Goal: Information Seeking & Learning: Check status

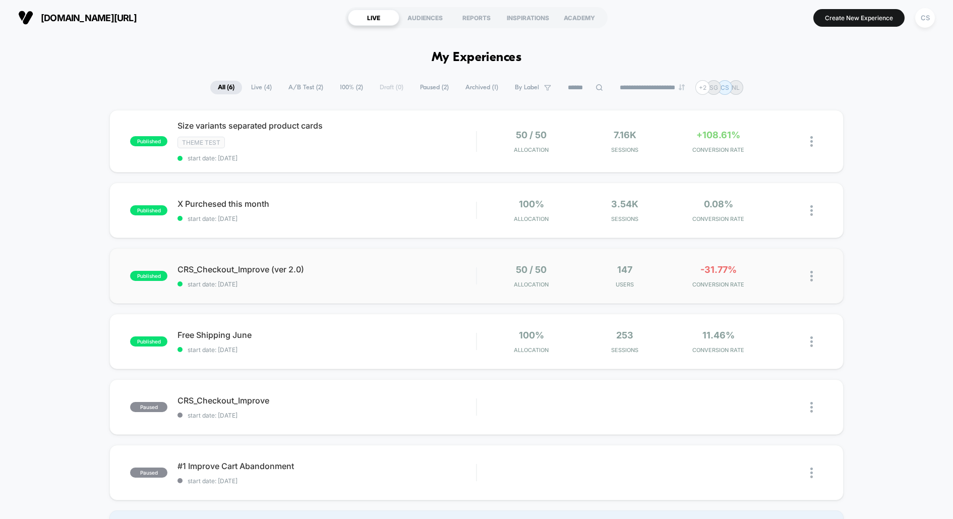
click at [332, 260] on div "published CRS_Checkout_Improve (ver 2.0) start date: [DATE] 50 / 50 Allocation …" at bounding box center [475, 275] width 733 height 55
click at [380, 151] on div "Size variants separated product cards Click to edit experience details Click to…" at bounding box center [326, 140] width 298 height 41
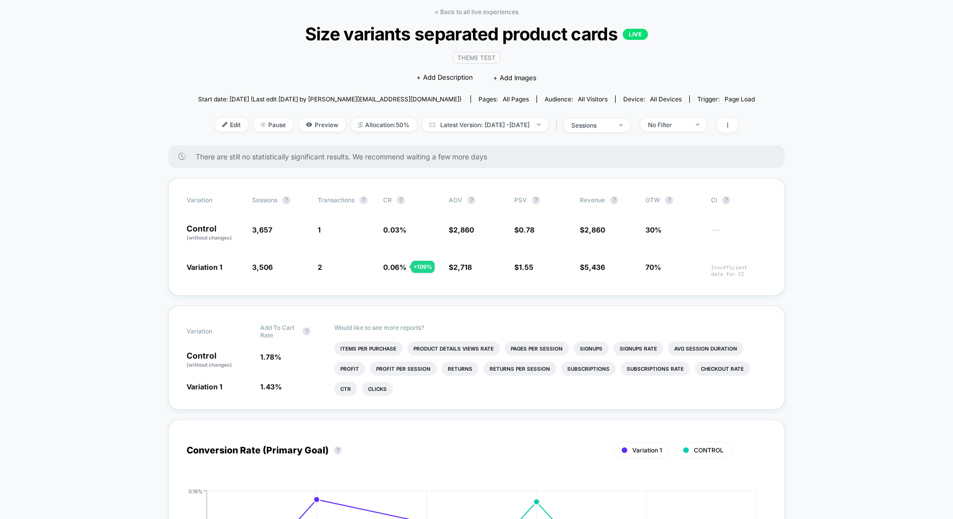
scroll to position [52, 0]
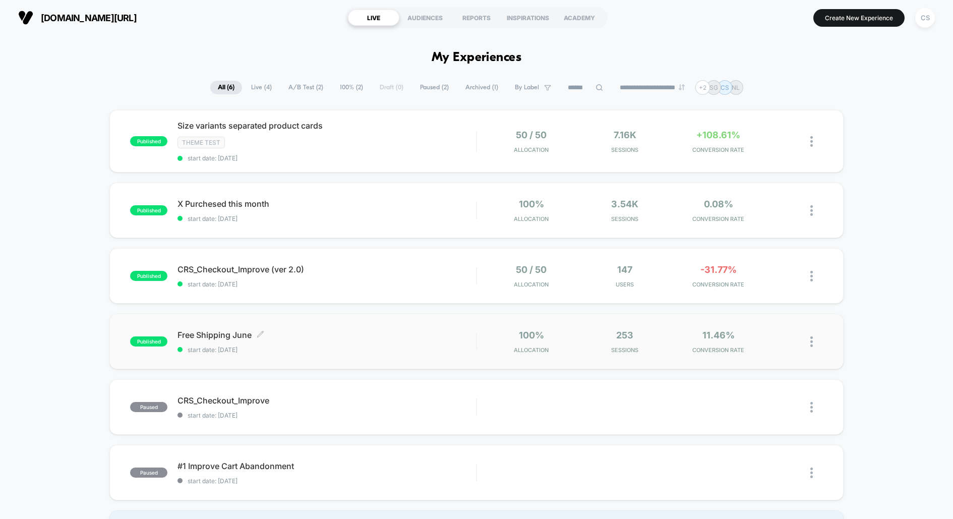
click at [373, 346] on span "start date: [DATE]" at bounding box center [326, 350] width 298 height 8
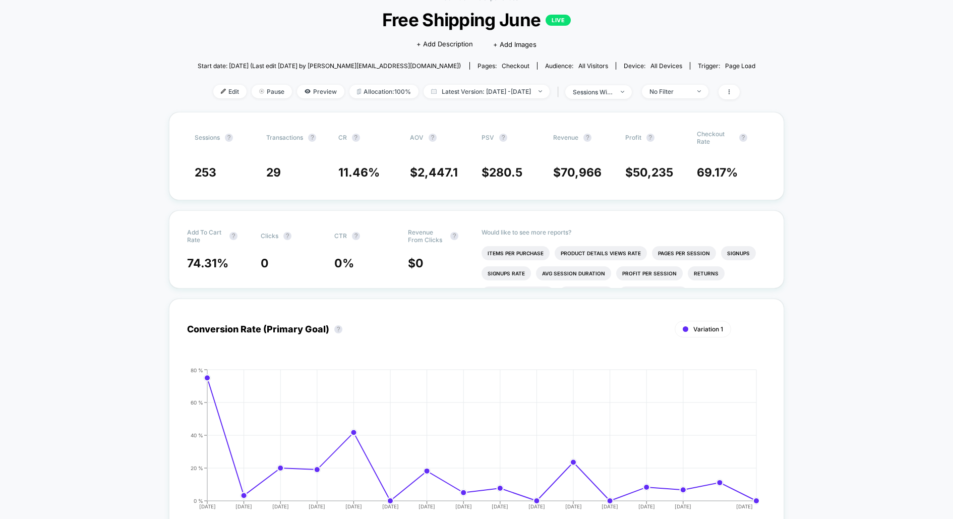
scroll to position [56, 0]
